Goal: Check status: Check status

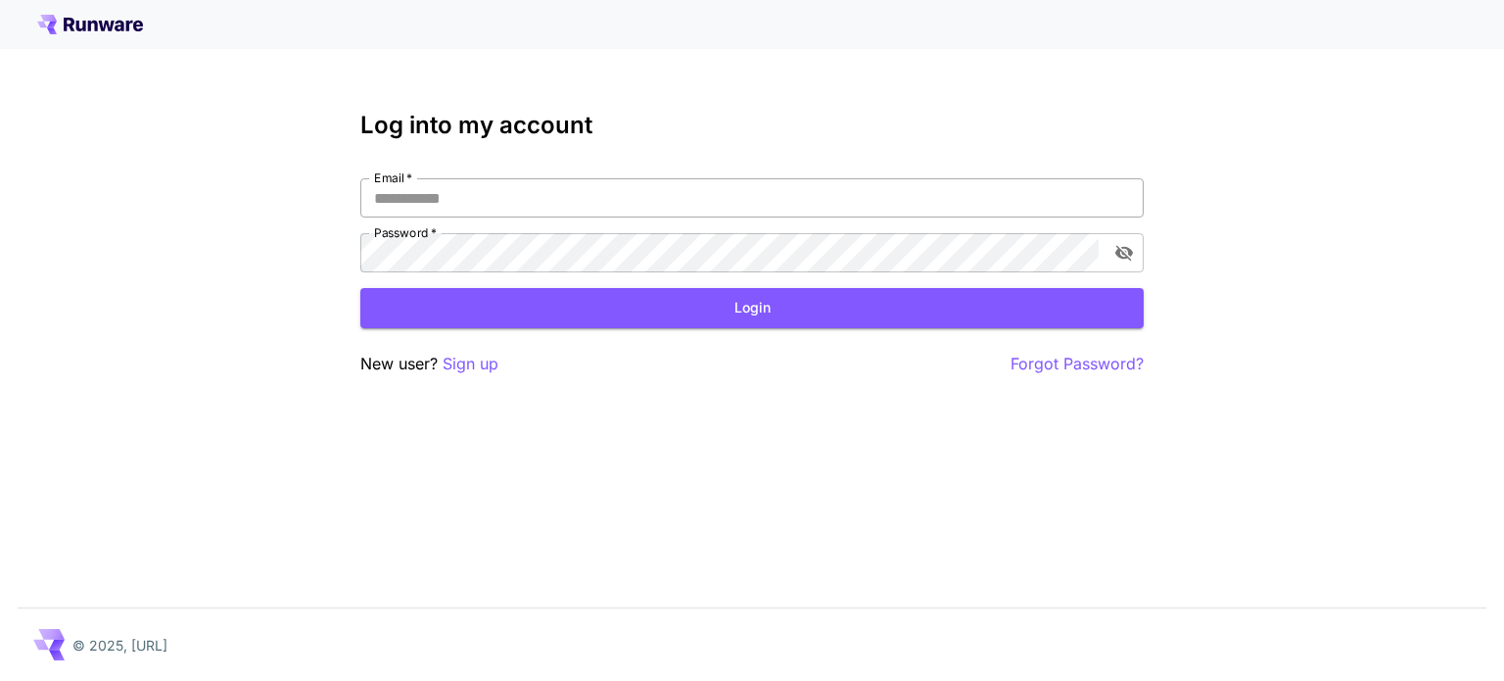
click at [542, 207] on input "Email   *" at bounding box center [752, 197] width 784 height 39
type input "**********"
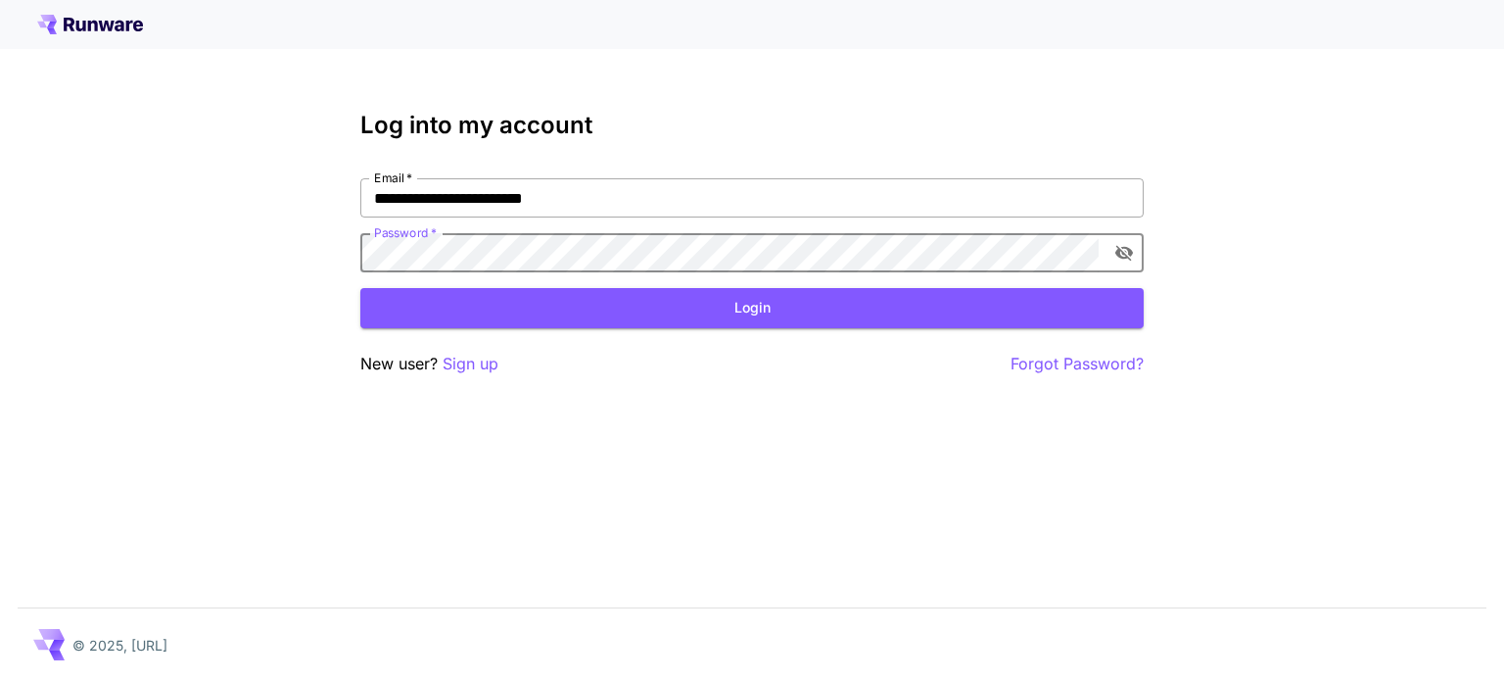
click button "Login" at bounding box center [752, 308] width 784 height 40
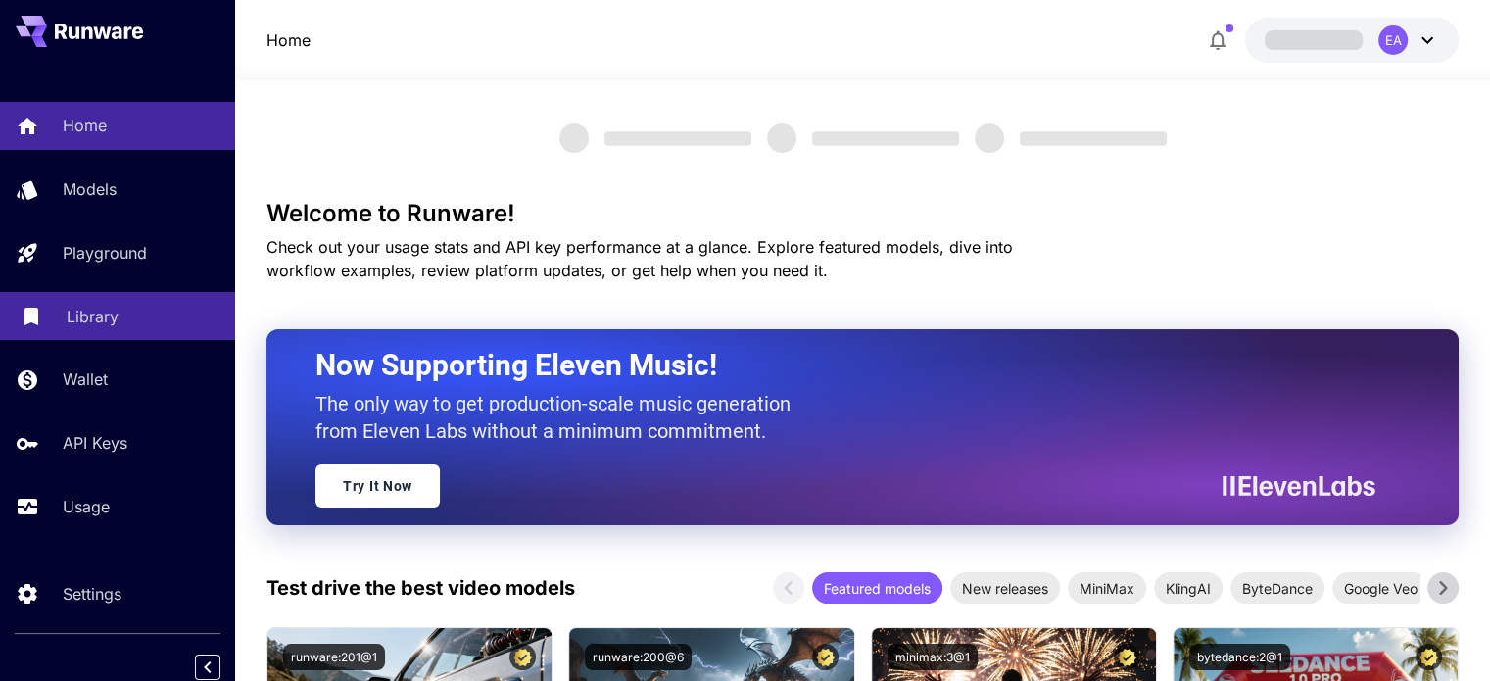
click at [80, 307] on p "Library" at bounding box center [93, 317] width 52 height 24
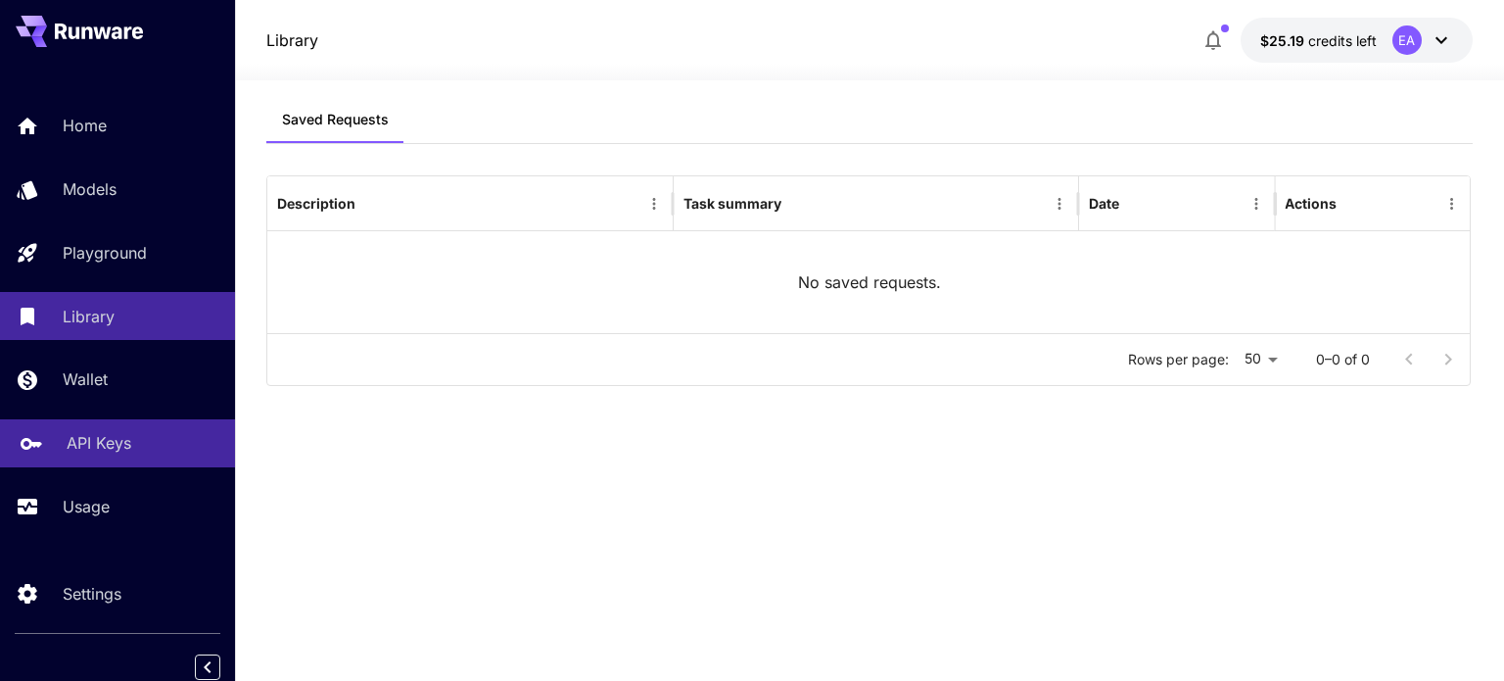
click at [115, 446] on p "API Keys" at bounding box center [99, 443] width 65 height 24
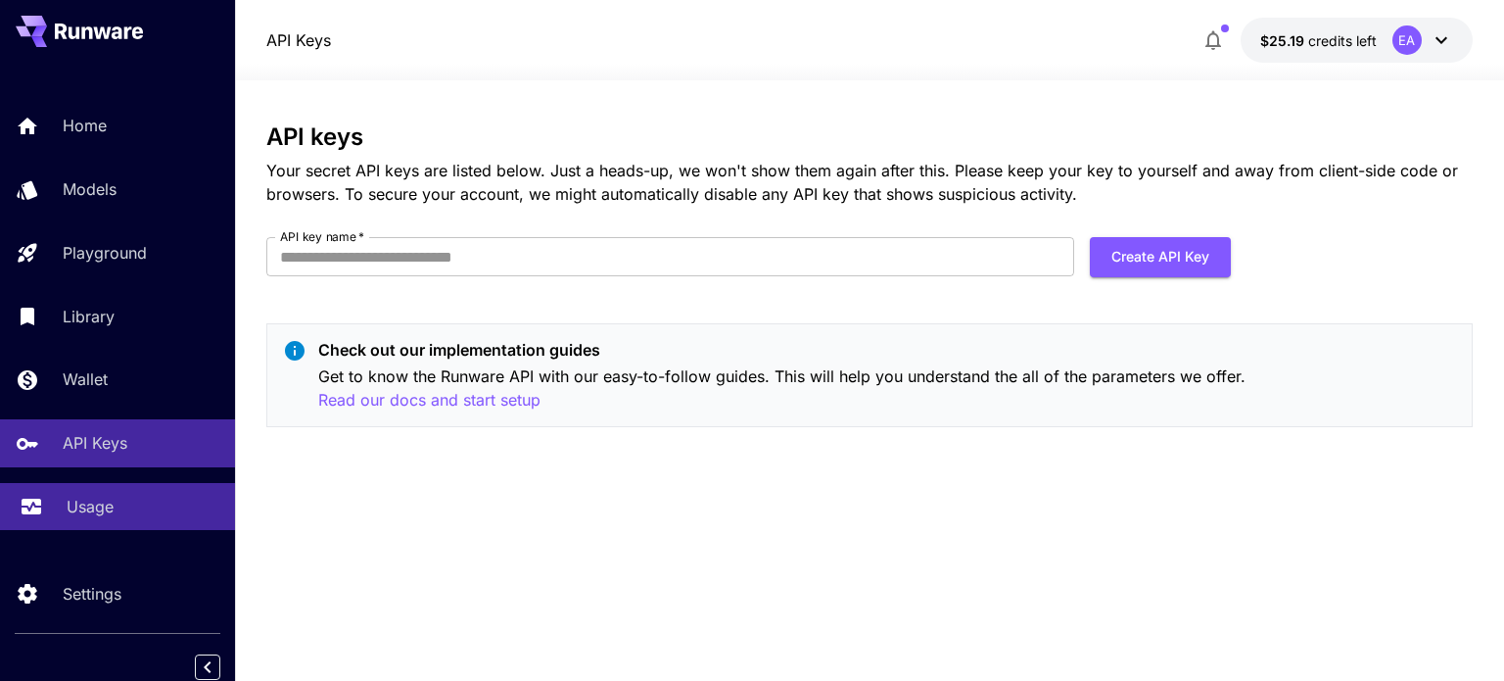
click at [112, 512] on p "Usage" at bounding box center [90, 507] width 47 height 24
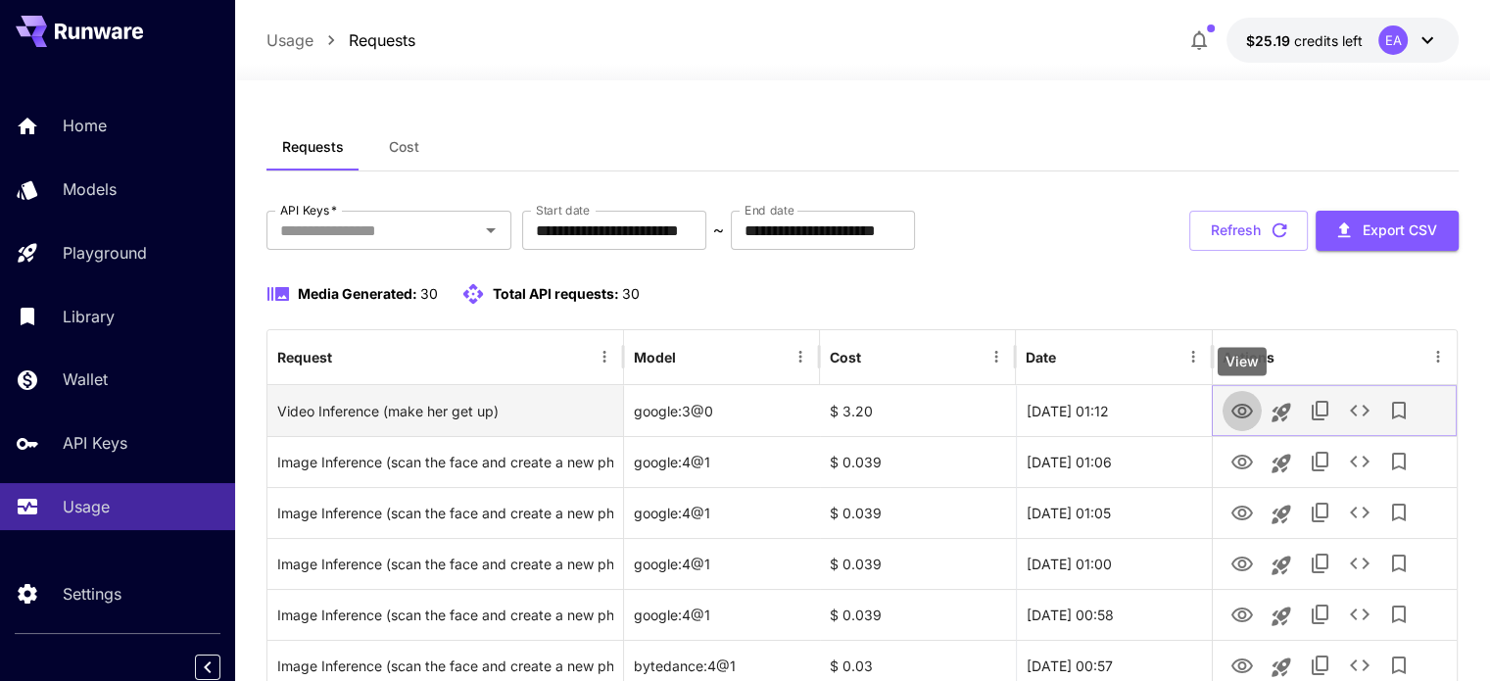
click at [1242, 409] on icon "View" at bounding box center [1242, 412] width 24 height 24
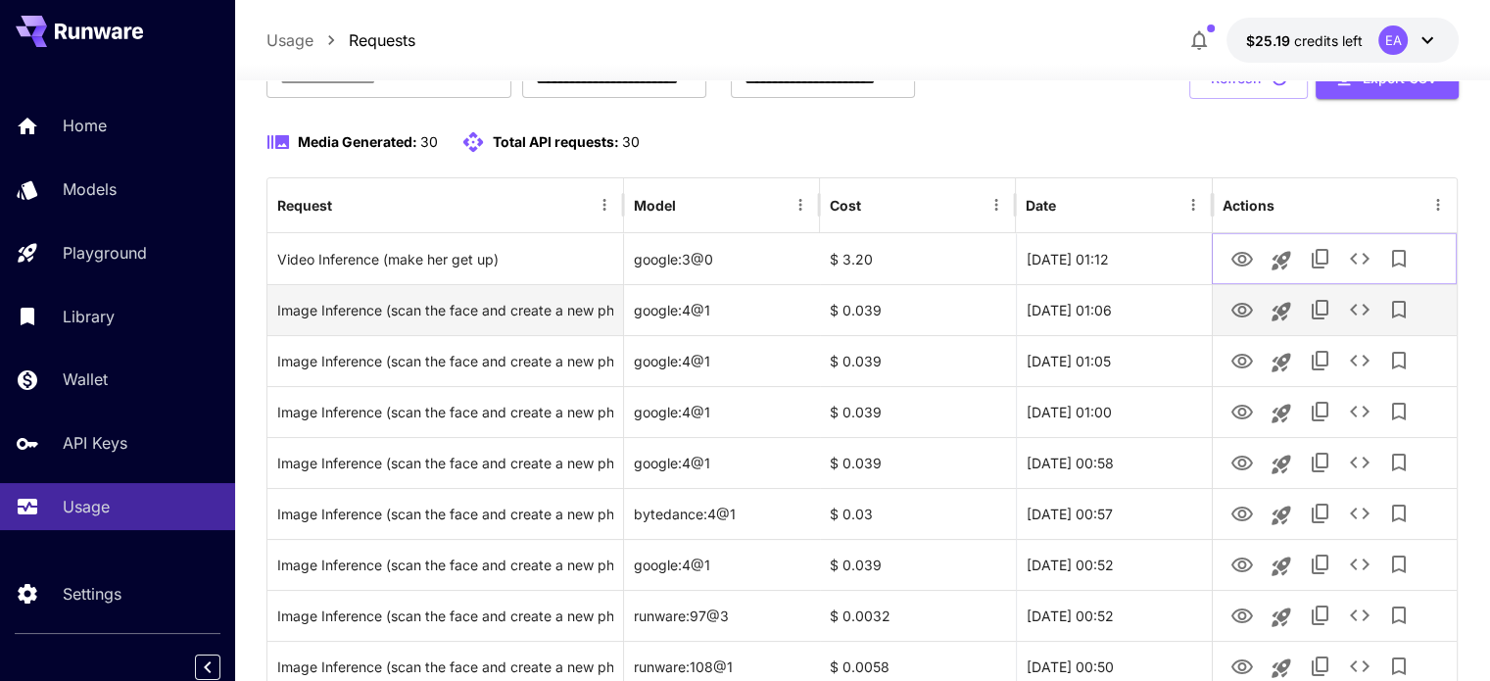
scroll to position [153, 0]
click at [1237, 314] on icon "View" at bounding box center [1242, 309] width 22 height 15
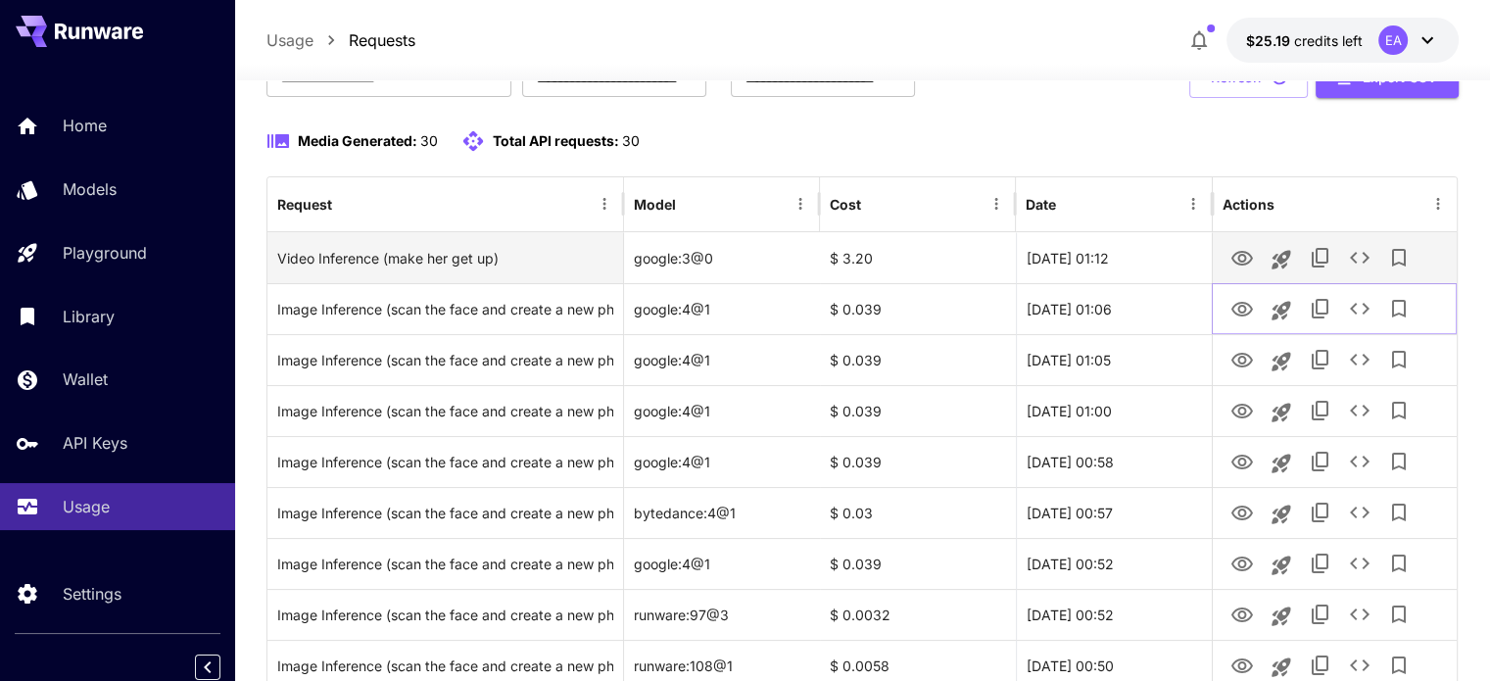
scroll to position [0, 0]
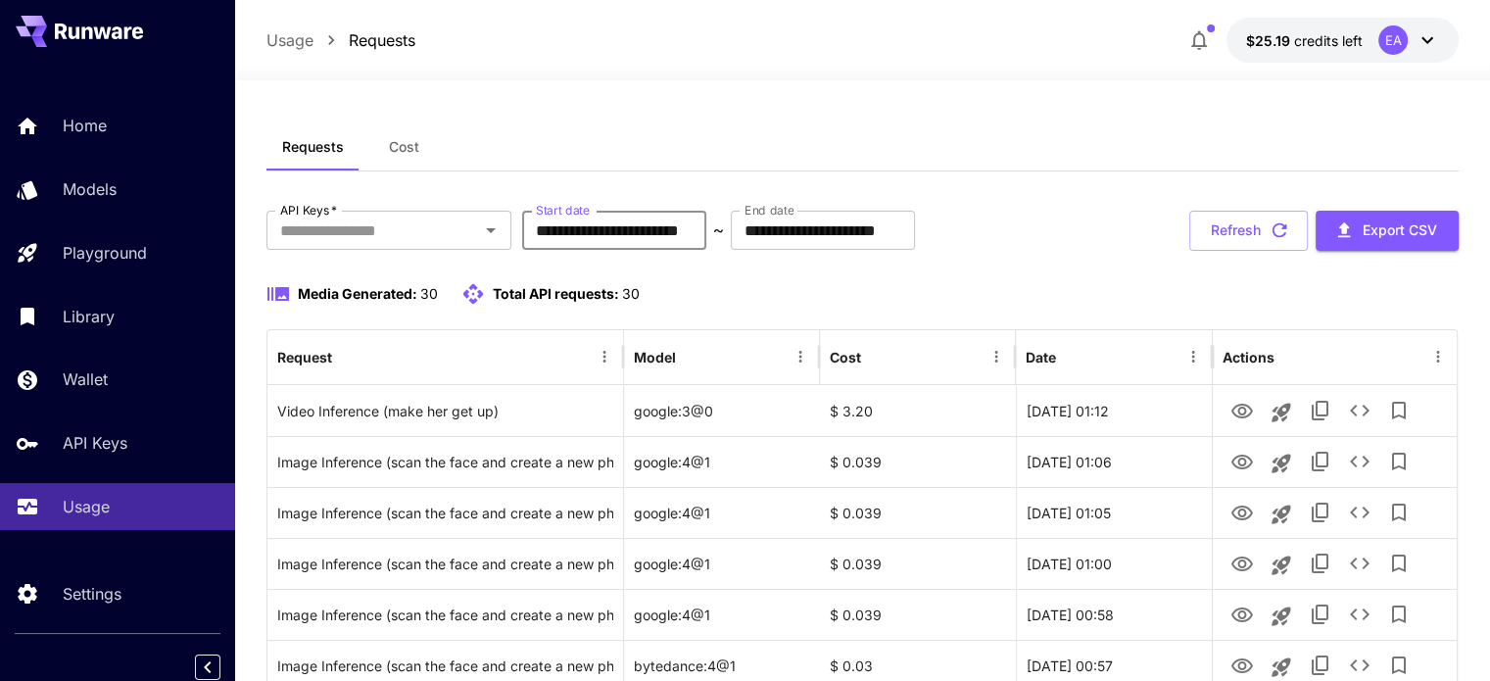
click at [685, 226] on input "**********" at bounding box center [614, 230] width 184 height 39
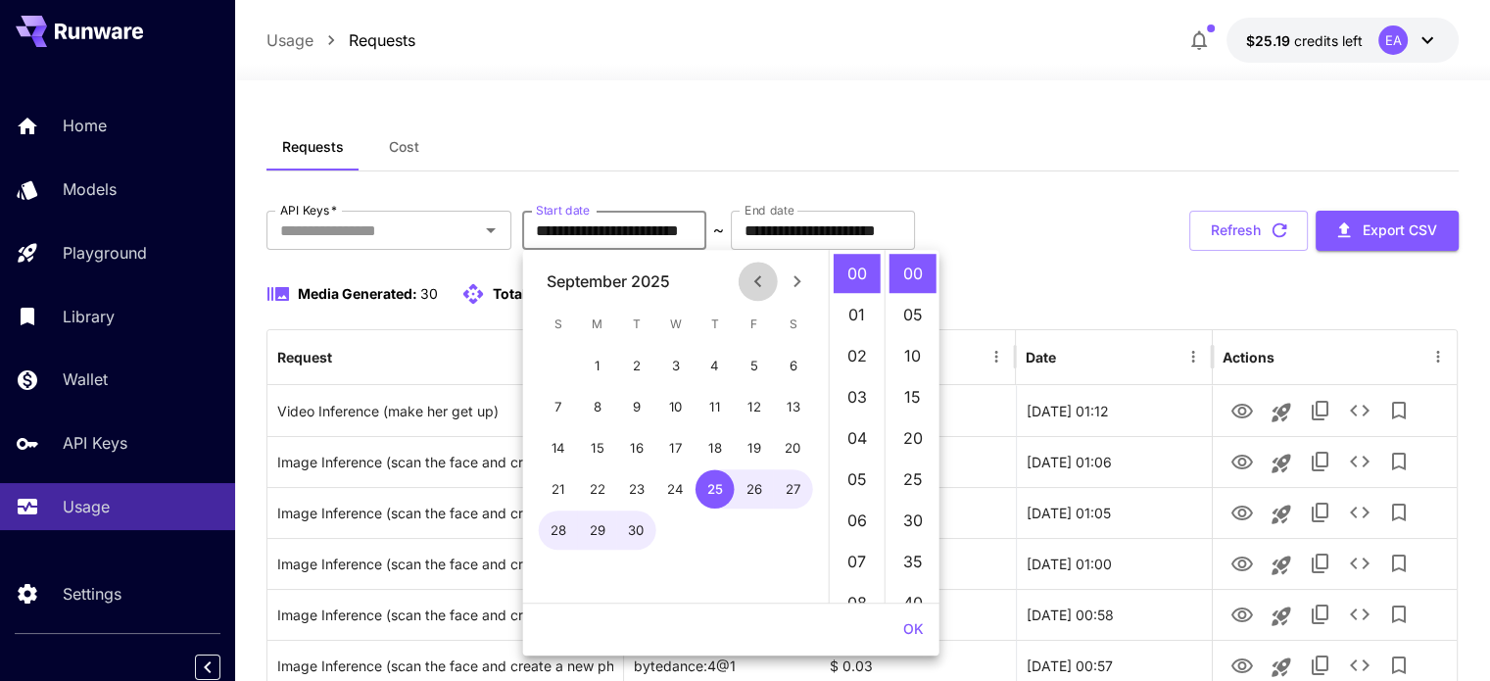
click at [751, 290] on icon "Previous month" at bounding box center [758, 281] width 24 height 24
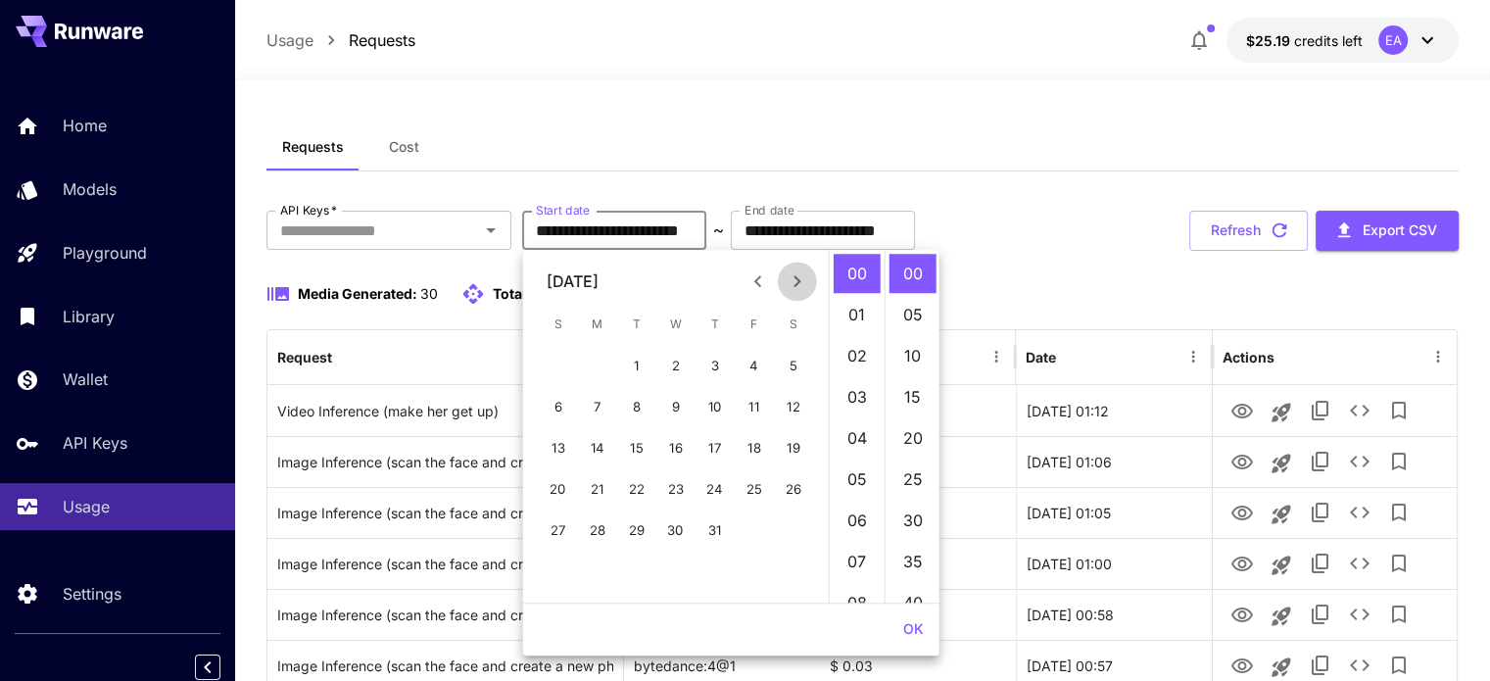
click at [790, 284] on icon "Next month" at bounding box center [798, 281] width 24 height 24
click at [751, 516] on button "29" at bounding box center [754, 529] width 39 height 39
click at [799, 527] on button "30" at bounding box center [793, 529] width 39 height 39
click at [764, 534] on button "29" at bounding box center [754, 529] width 39 height 39
type input "**********"
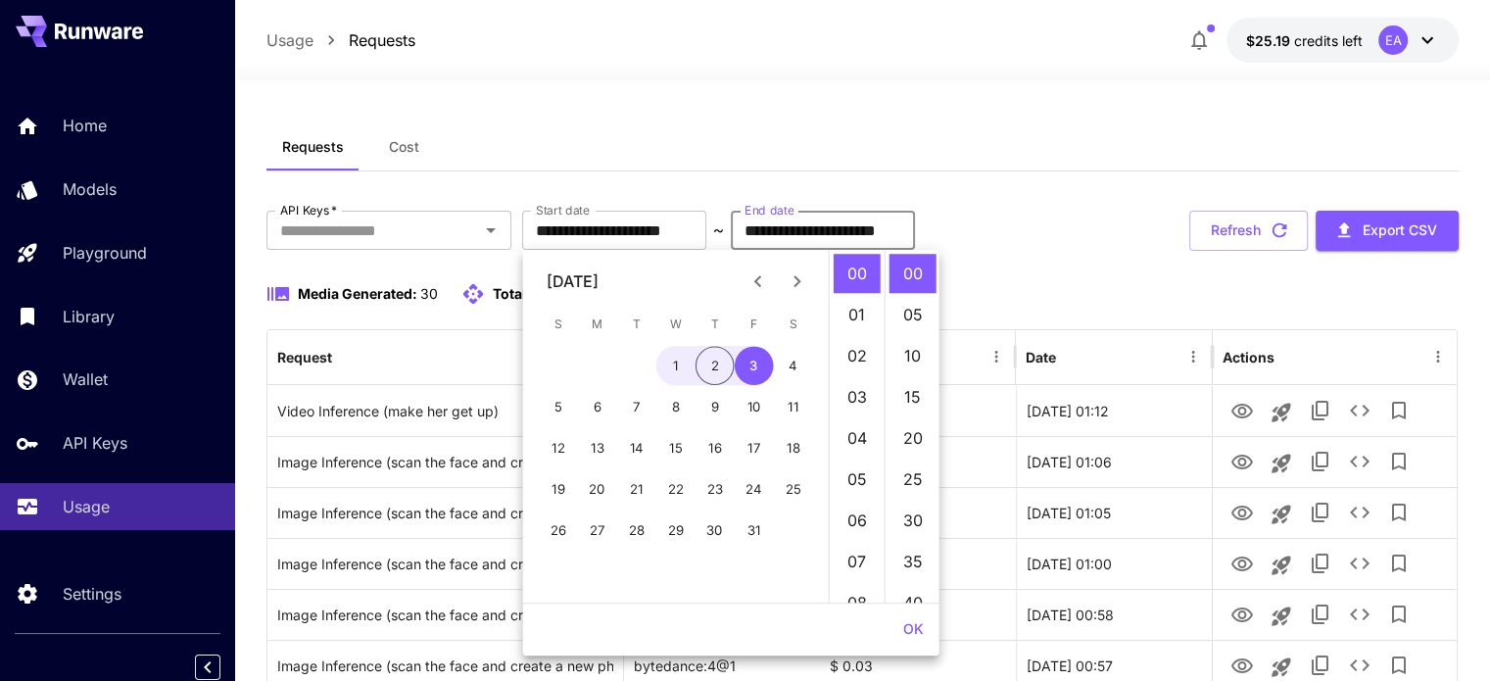
click at [852, 226] on input "**********" at bounding box center [823, 230] width 184 height 39
click at [760, 276] on icon "Previous month" at bounding box center [758, 281] width 24 height 24
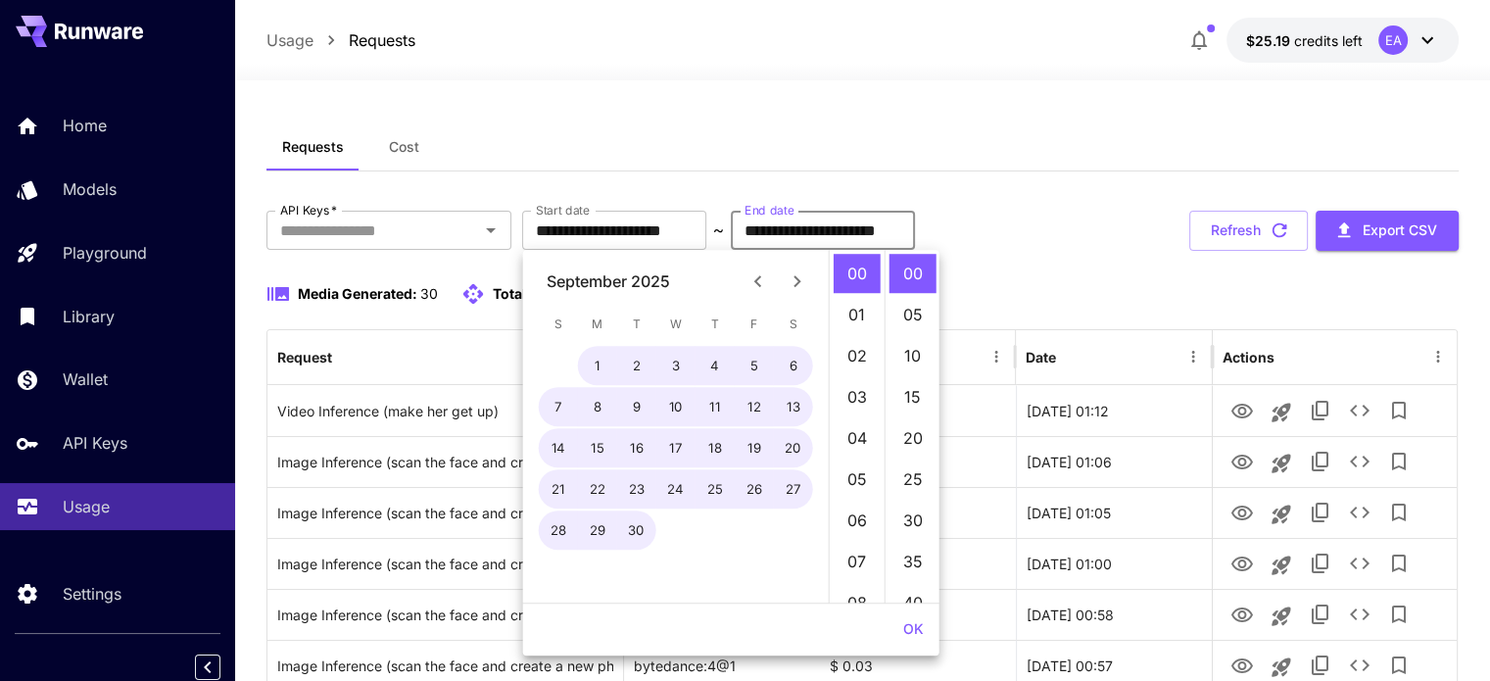
click at [756, 281] on icon "Previous month" at bounding box center [757, 281] width 7 height 12
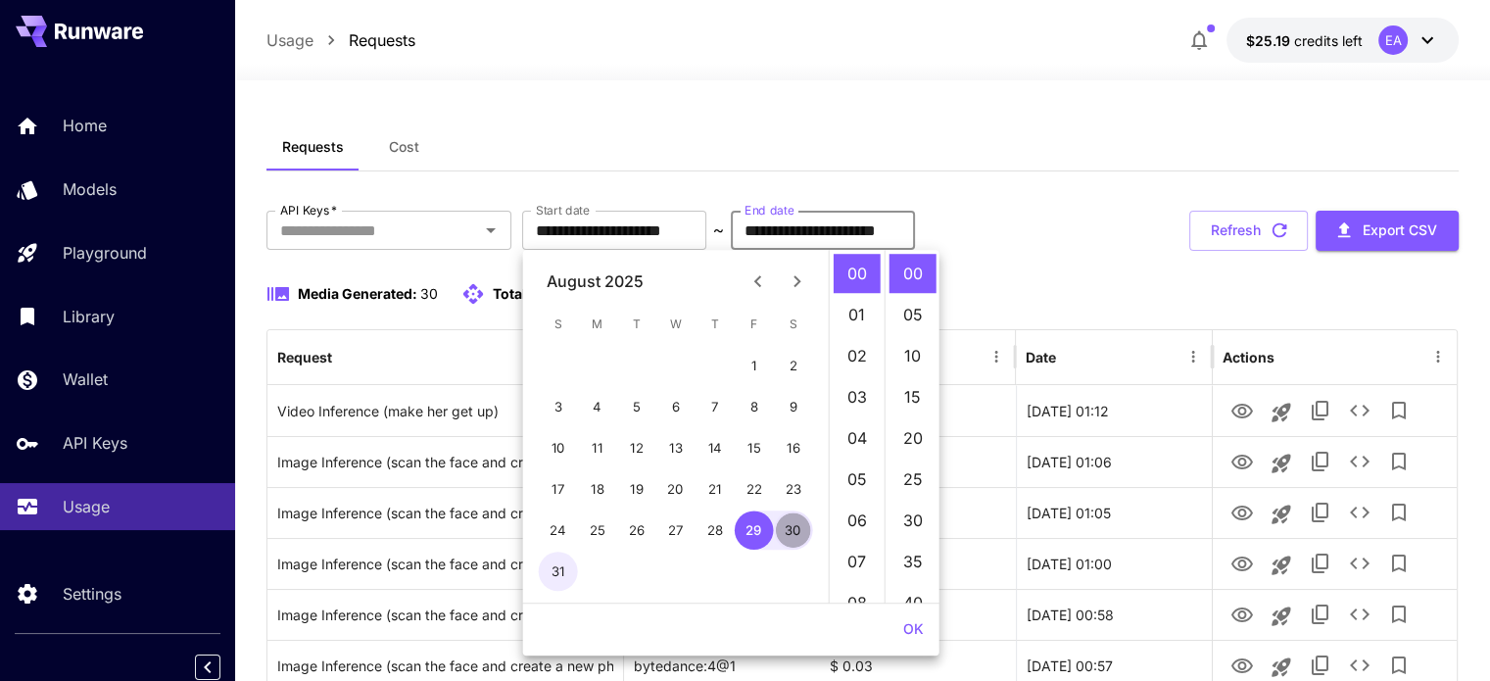
click at [788, 528] on button "30" at bounding box center [793, 529] width 39 height 39
type input "**********"
click at [915, 630] on button "OK" at bounding box center [913, 629] width 36 height 36
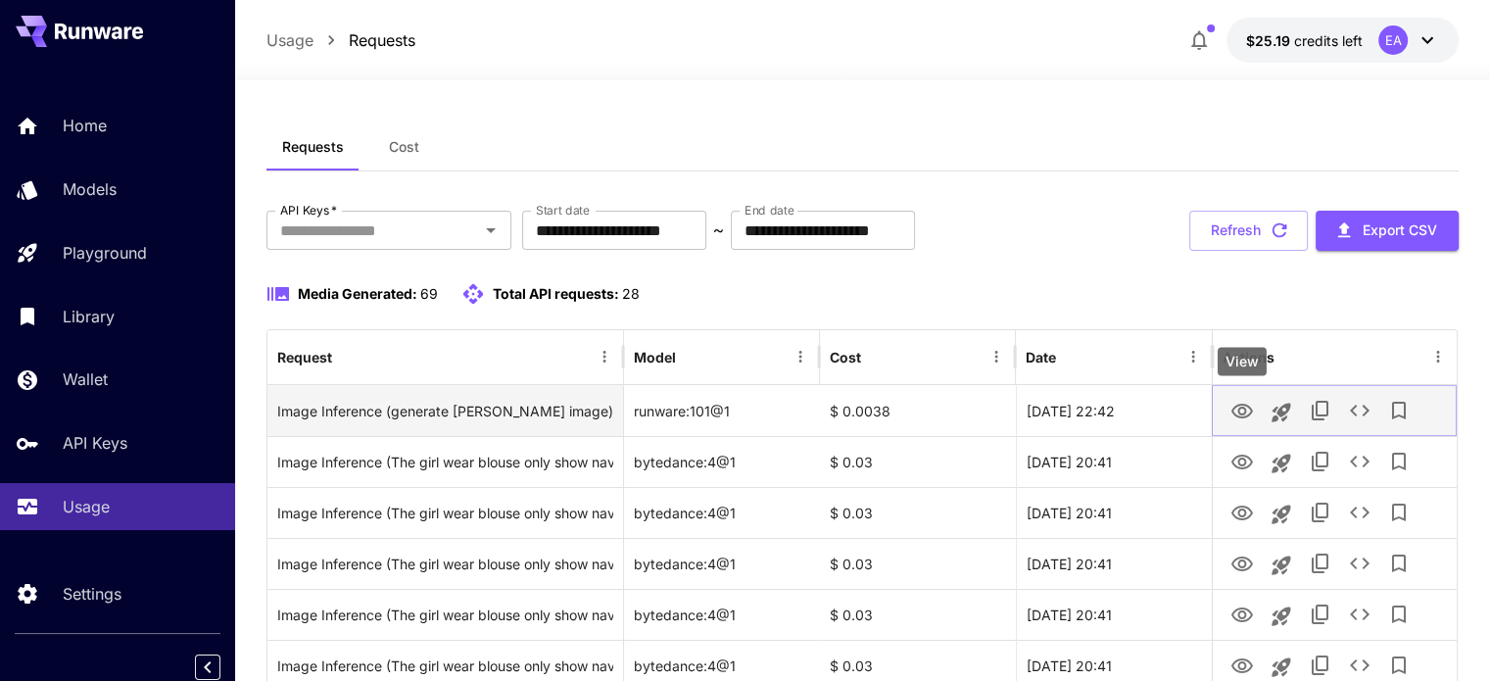
click at [1233, 418] on icon "View" at bounding box center [1242, 412] width 24 height 24
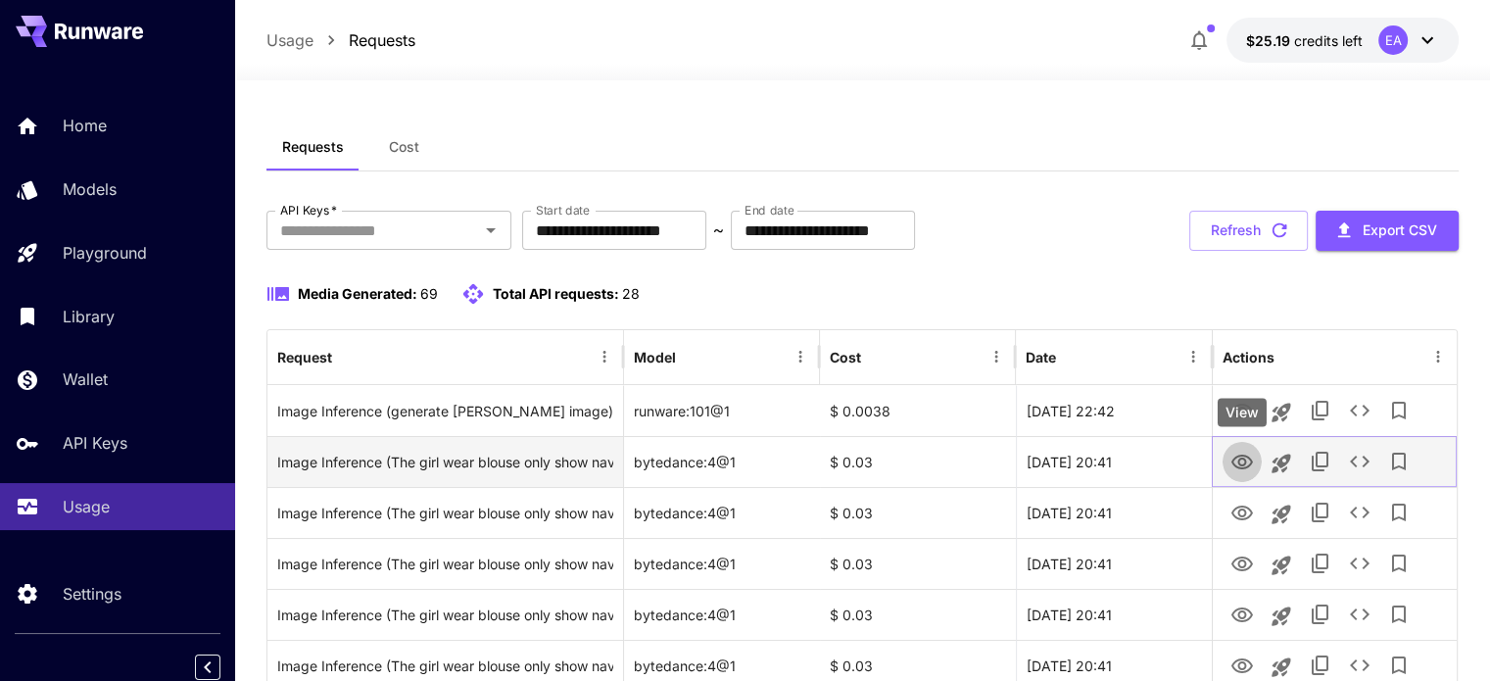
click at [1236, 469] on icon "View" at bounding box center [1242, 463] width 24 height 24
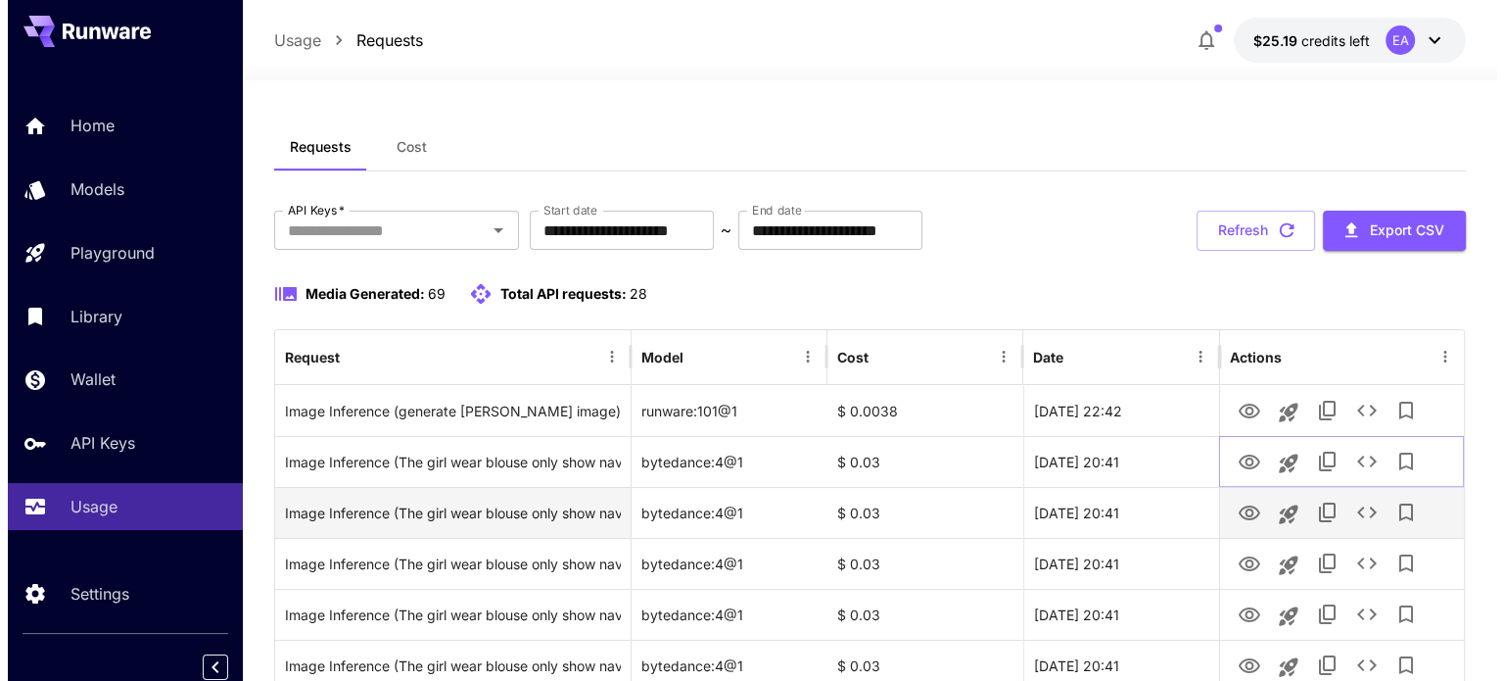
scroll to position [297, 0]
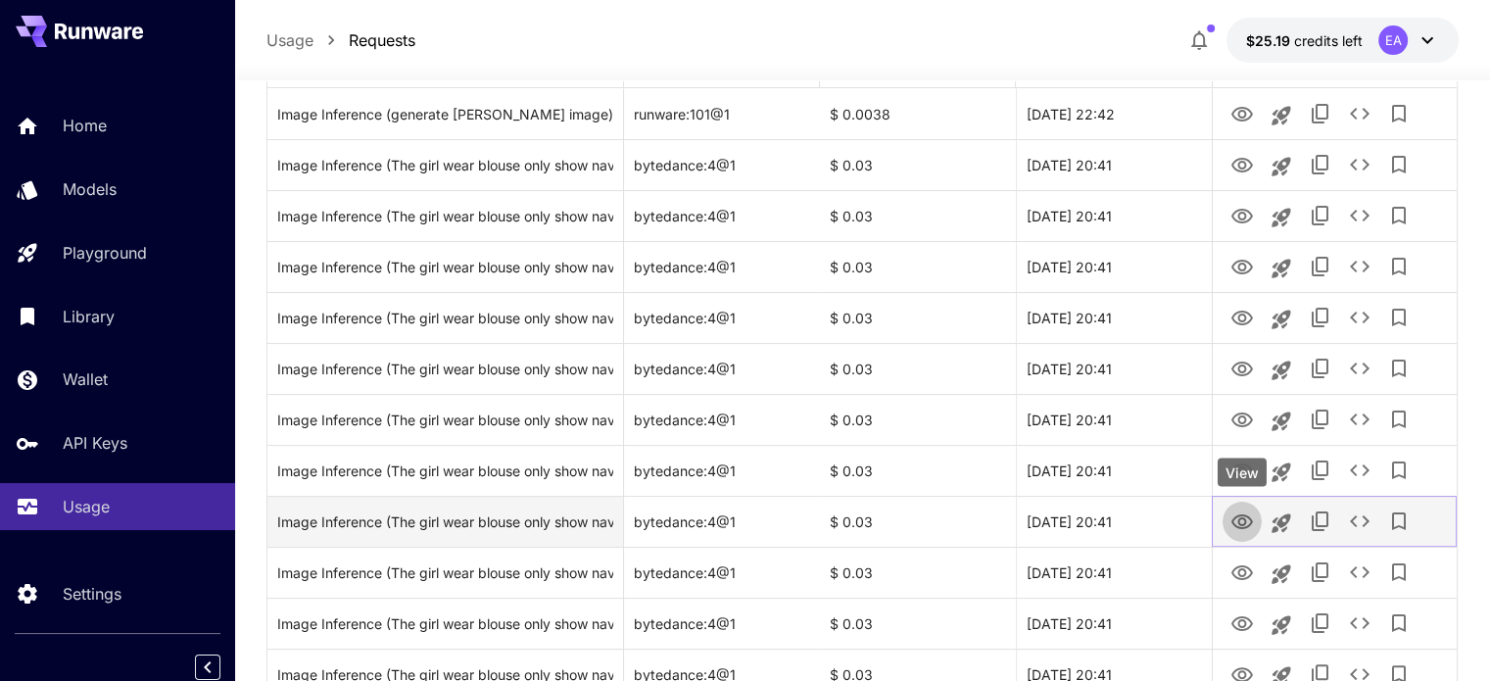
click at [1239, 519] on icon "View" at bounding box center [1242, 521] width 22 height 15
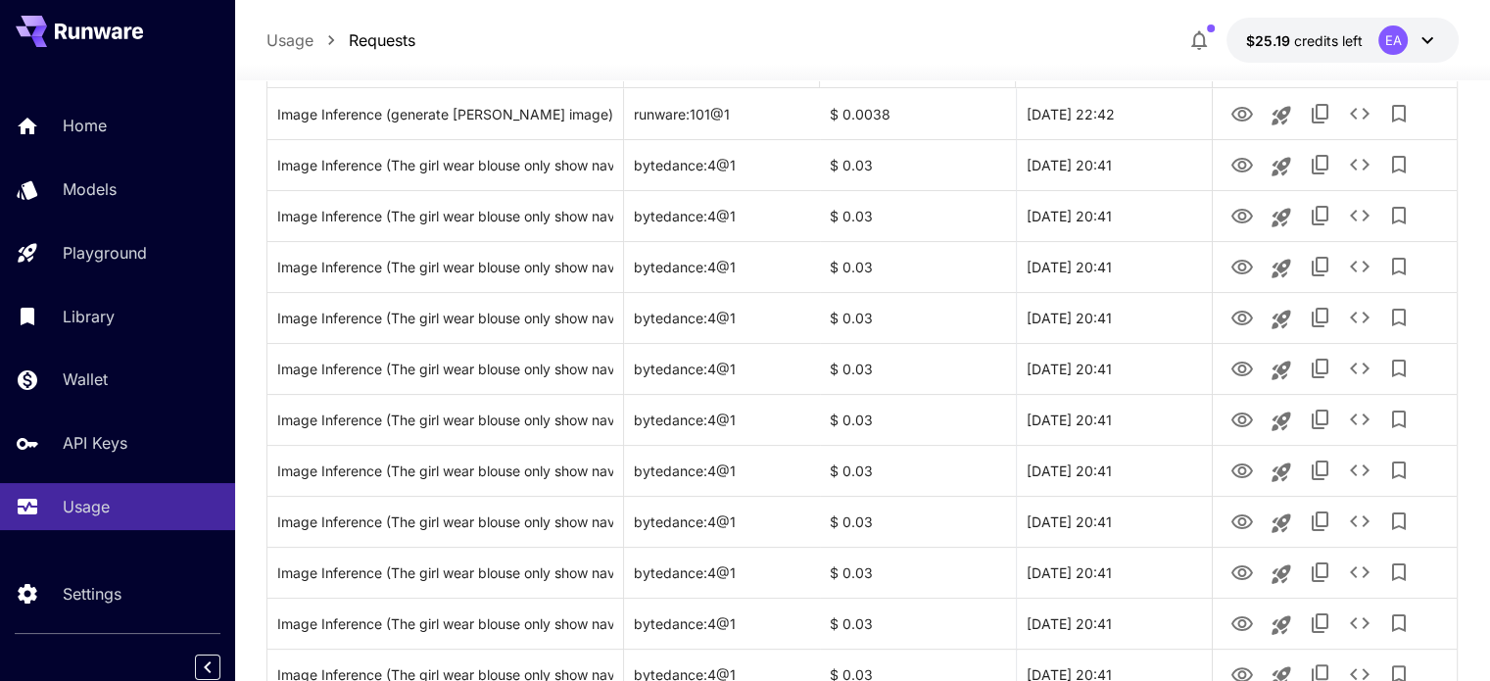
click at [1403, 41] on div "EA" at bounding box center [1392, 39] width 29 height 29
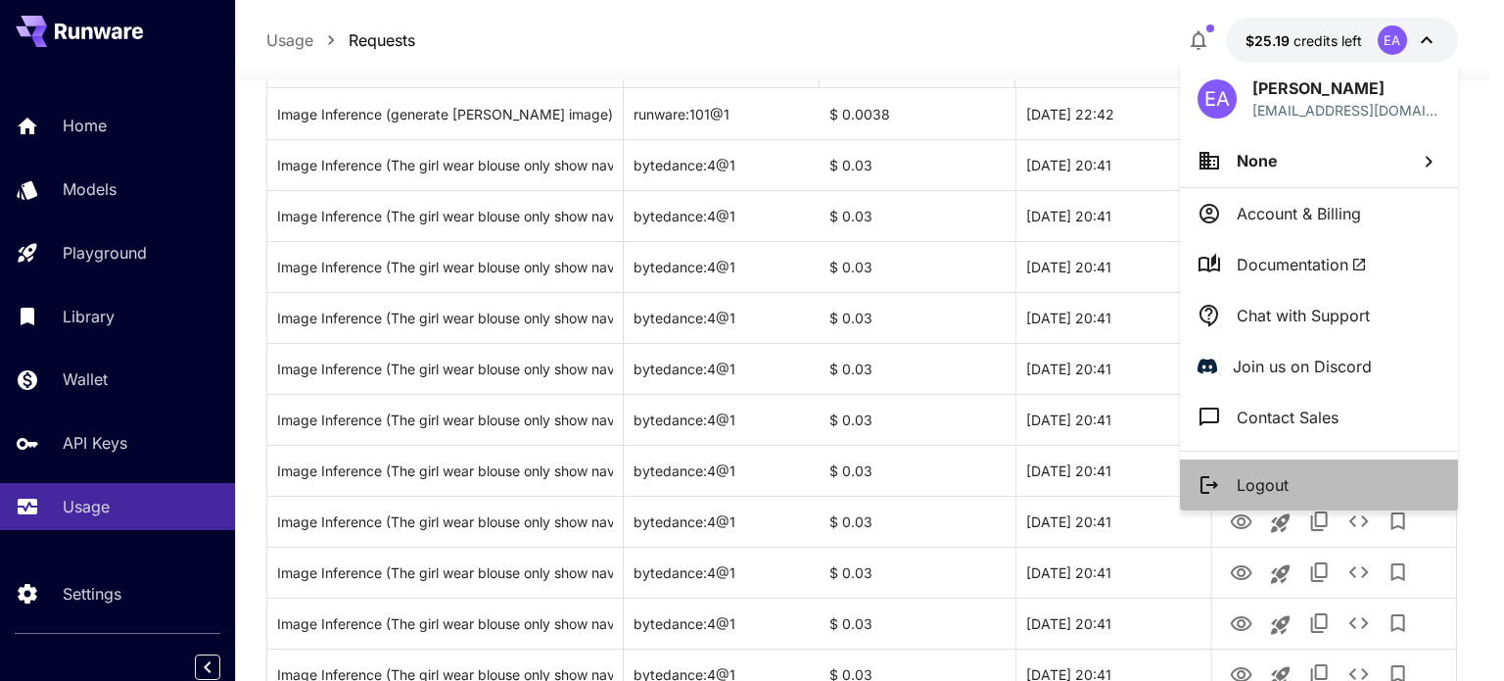
click at [1237, 469] on li "Logout" at bounding box center [1319, 484] width 278 height 51
